Goal: Task Accomplishment & Management: Use online tool/utility

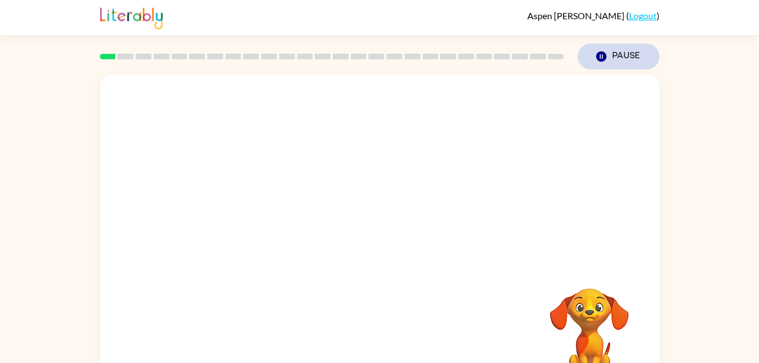
click at [612, 53] on button "Pause Pause" at bounding box center [619, 57] width 82 height 26
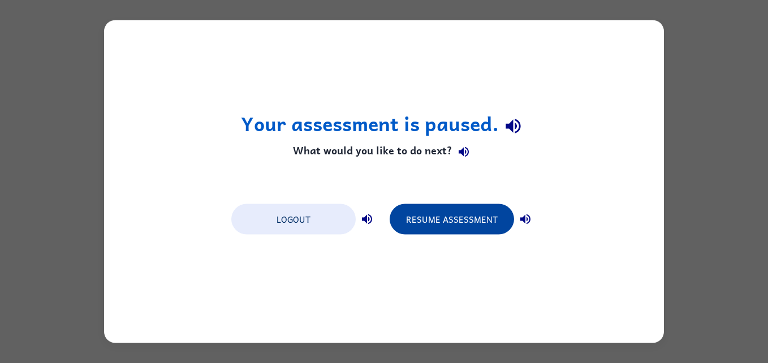
click at [475, 207] on button "Resume Assessment" at bounding box center [452, 219] width 124 height 31
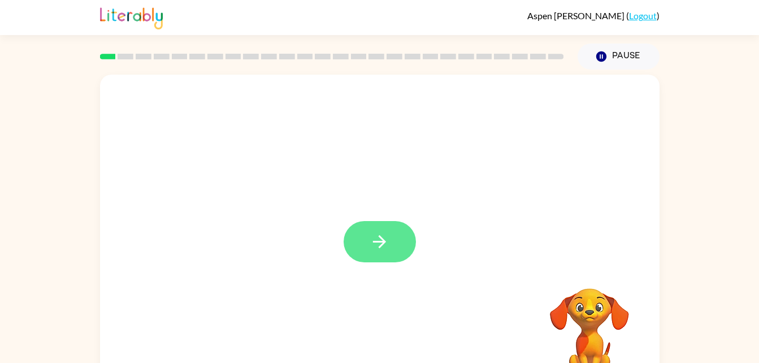
click at [384, 255] on button "button" at bounding box center [380, 241] width 72 height 41
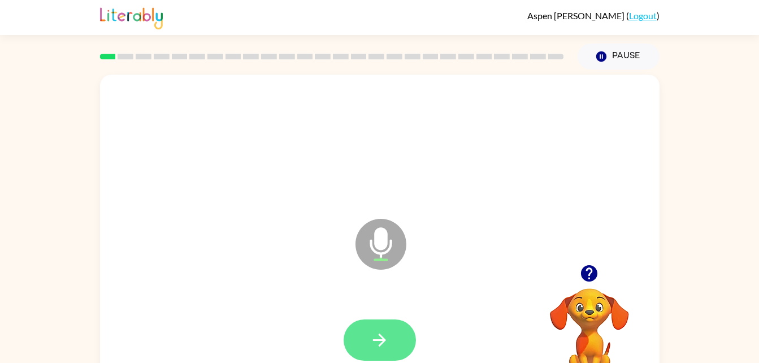
click at [368, 340] on button "button" at bounding box center [380, 339] width 72 height 41
click at [387, 320] on button "button" at bounding box center [380, 339] width 72 height 41
click at [387, 338] on icon "button" at bounding box center [380, 340] width 20 height 20
click at [371, 334] on icon "button" at bounding box center [380, 340] width 20 height 20
click at [394, 341] on button "button" at bounding box center [380, 339] width 72 height 41
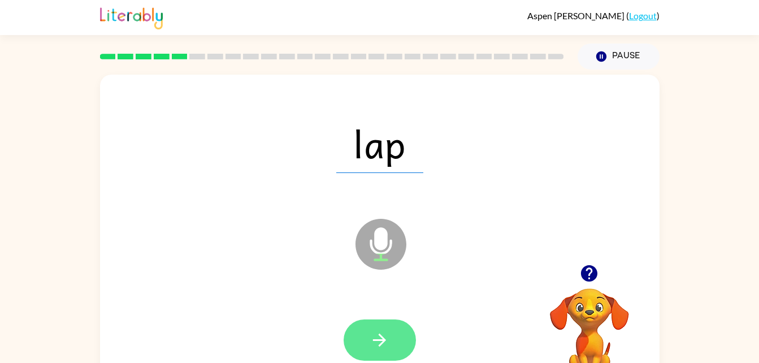
click at [390, 343] on button "button" at bounding box center [380, 339] width 72 height 41
click at [387, 340] on icon "button" at bounding box center [380, 340] width 20 height 20
click at [390, 352] on button "button" at bounding box center [380, 339] width 72 height 41
click at [386, 327] on button "button" at bounding box center [380, 339] width 72 height 41
click at [367, 354] on button "button" at bounding box center [380, 339] width 72 height 41
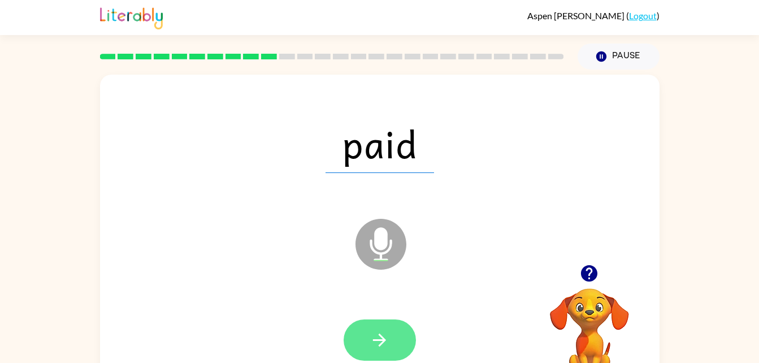
click at [408, 330] on button "button" at bounding box center [380, 339] width 72 height 41
click at [403, 357] on button "button" at bounding box center [380, 339] width 72 height 41
click at [387, 349] on icon "button" at bounding box center [380, 340] width 20 height 20
click at [387, 341] on icon "button" at bounding box center [380, 340] width 20 height 20
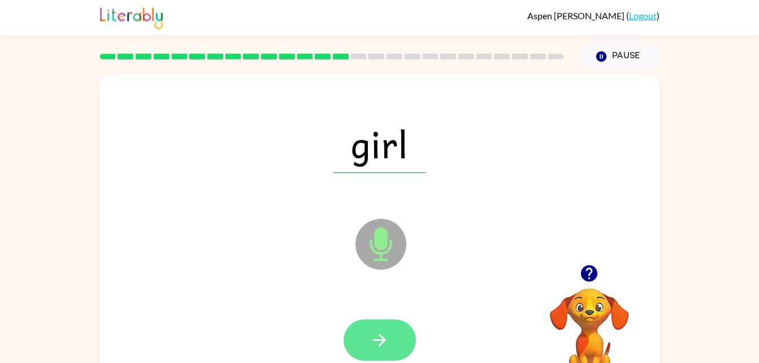
click at [391, 349] on button "button" at bounding box center [380, 339] width 72 height 41
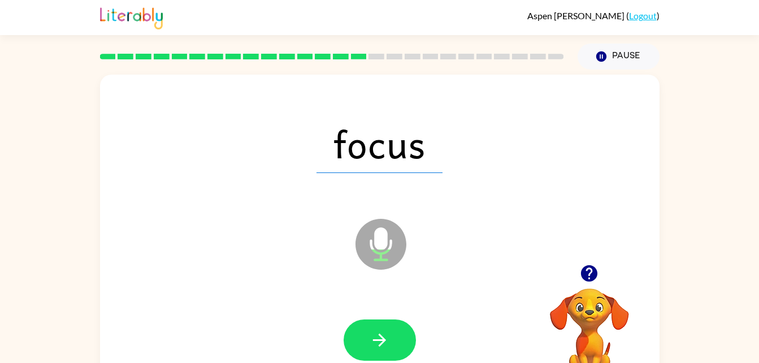
click at [566, 329] on video "Your browser must support playing .mp4 files to use Literably. Please try using…" at bounding box center [589, 327] width 113 height 113
click at [581, 296] on video "Your browser must support playing .mp4 files to use Literably. Please try using…" at bounding box center [589, 327] width 113 height 113
click at [582, 292] on video "Your browser must support playing .mp4 files to use Literably. Please try using…" at bounding box center [589, 327] width 113 height 113
click at [579, 292] on video "Your browser must support playing .mp4 files to use Literably. Please try using…" at bounding box center [589, 327] width 113 height 113
click at [388, 326] on button "button" at bounding box center [380, 339] width 72 height 41
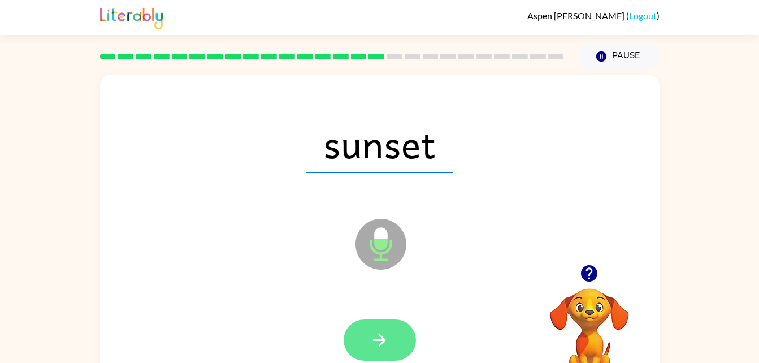
click at [378, 330] on icon "button" at bounding box center [380, 340] width 20 height 20
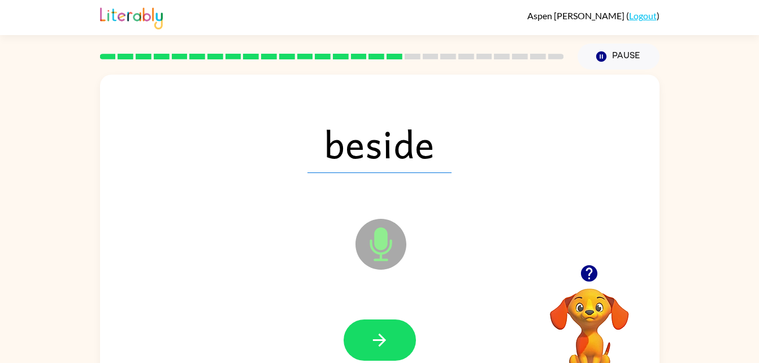
click at [421, 310] on div at bounding box center [379, 340] width 537 height 93
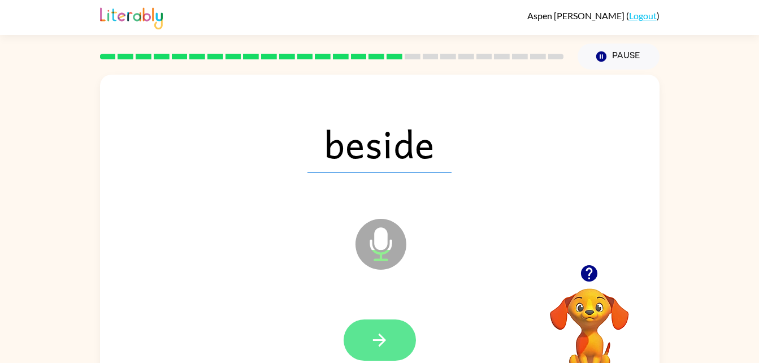
click at [396, 329] on button "button" at bounding box center [380, 339] width 72 height 41
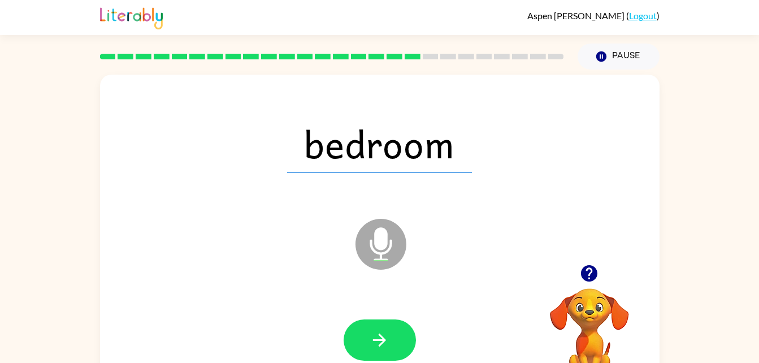
click at [101, 206] on div "bedroom Microphone The Microphone is here when it is your turn to talk" at bounding box center [380, 236] width 560 height 323
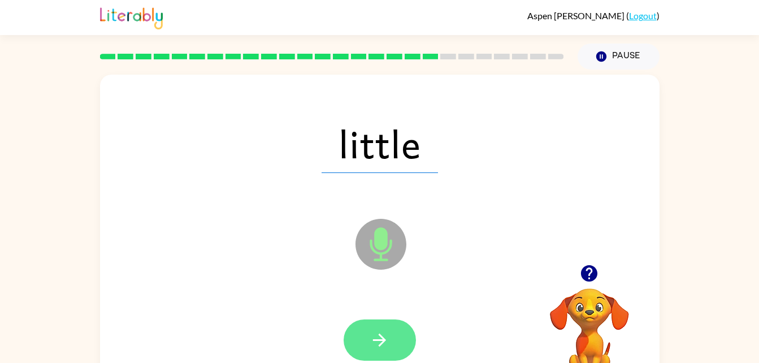
click at [375, 320] on button "button" at bounding box center [380, 339] width 72 height 41
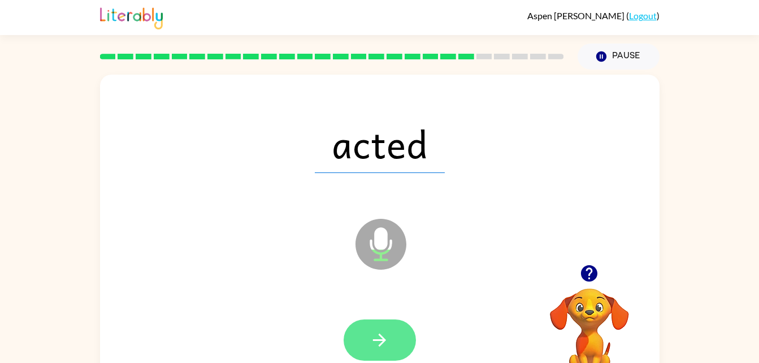
click at [390, 338] on button "button" at bounding box center [380, 339] width 72 height 41
click at [396, 339] on button "button" at bounding box center [380, 339] width 72 height 41
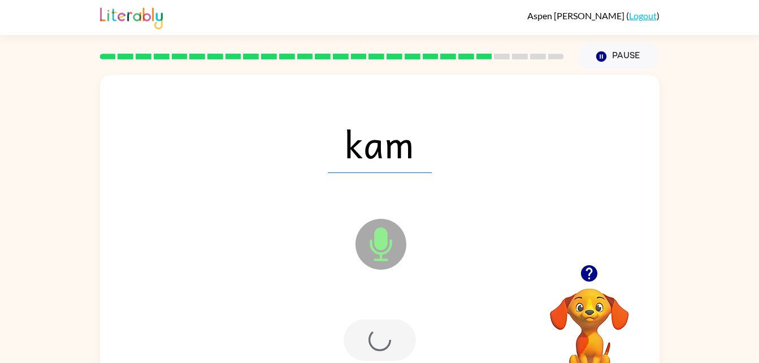
click at [398, 340] on div at bounding box center [380, 339] width 72 height 41
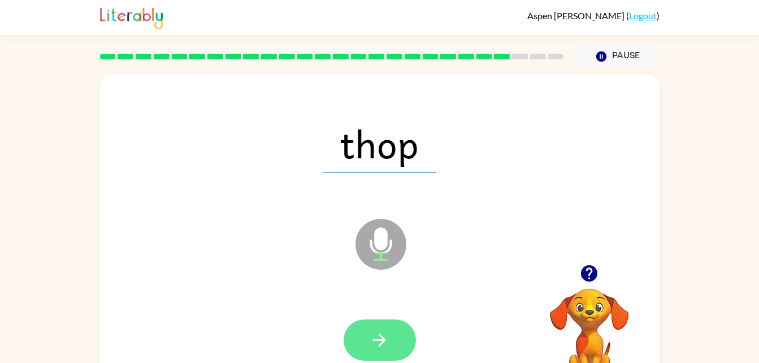
click at [381, 321] on button "button" at bounding box center [380, 339] width 72 height 41
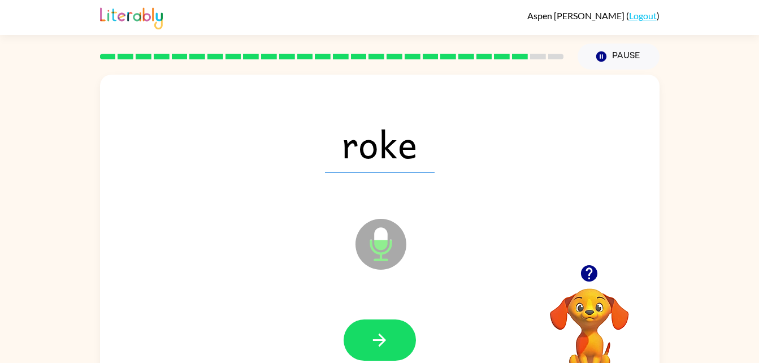
click at [140, 201] on div "Microphone The Microphone is here when it is your turn to talk" at bounding box center [352, 216] width 483 height 41
click at [383, 339] on icon "button" at bounding box center [379, 340] width 13 height 13
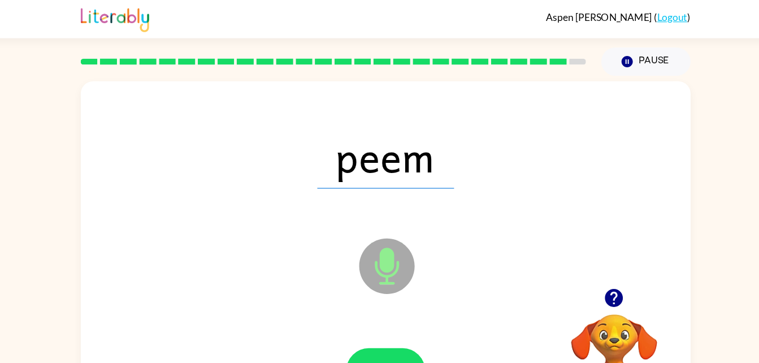
click at [368, 228] on icon at bounding box center [381, 244] width 51 height 51
click at [395, 321] on button "button" at bounding box center [380, 339] width 72 height 41
